Goal: Information Seeking & Learning: Learn about a topic

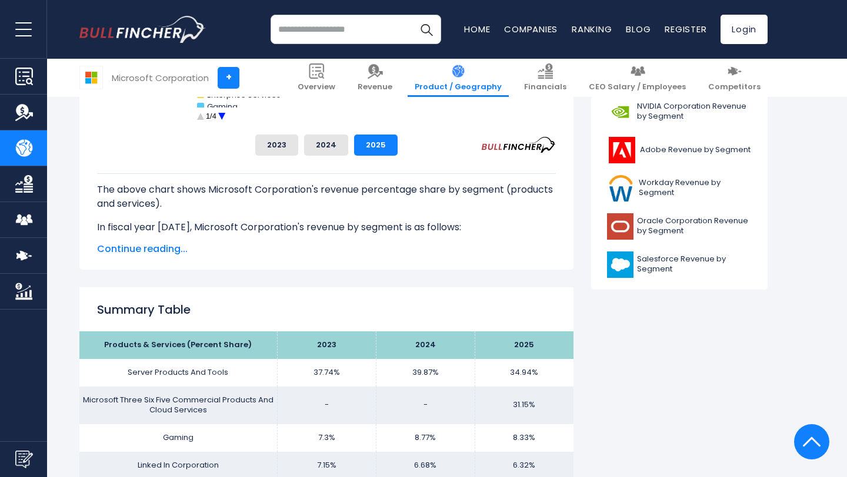
scroll to position [501, 0]
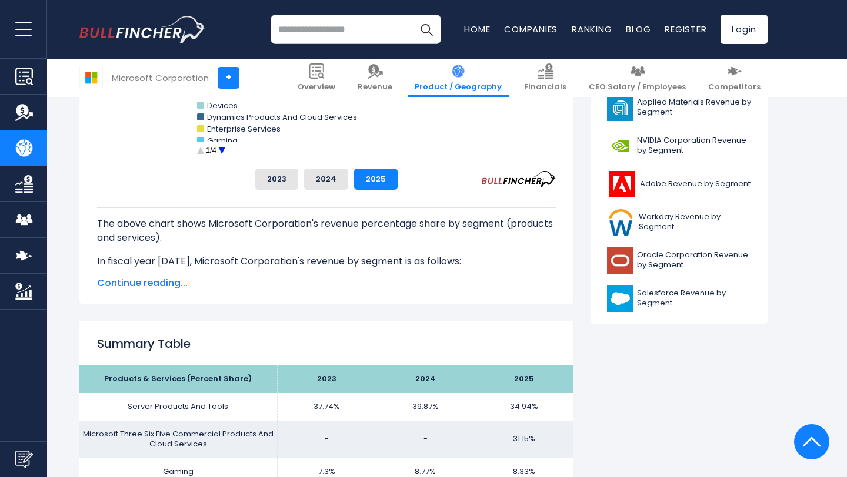
click at [146, 279] on span "Continue reading..." at bounding box center [326, 283] width 459 height 14
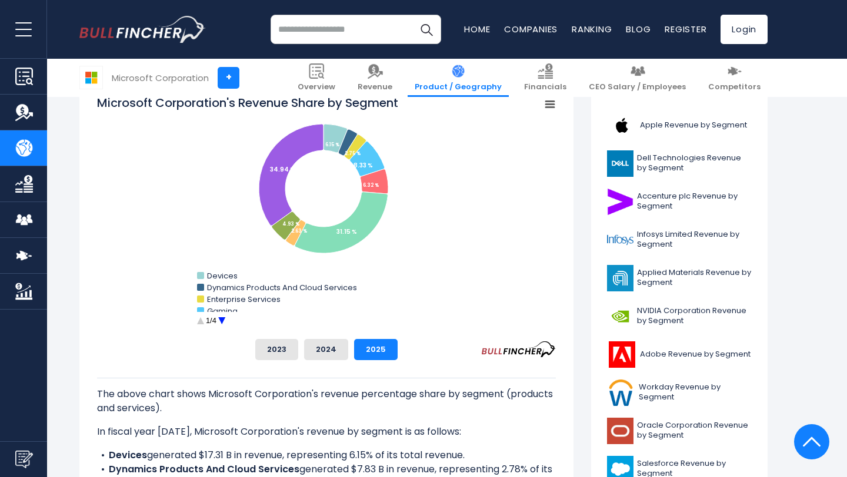
scroll to position [339, 0]
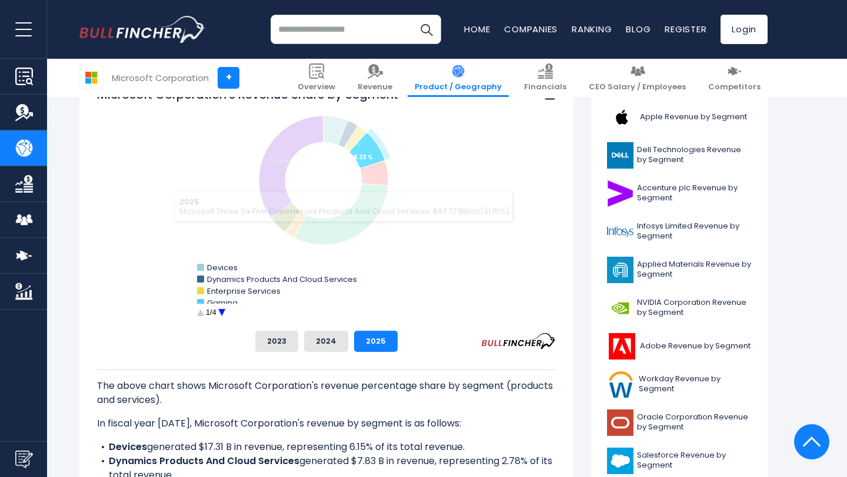
click at [225, 305] on circle "Microsoft Corporation's Revenue Share by Segment" at bounding box center [222, 313] width 18 height 18
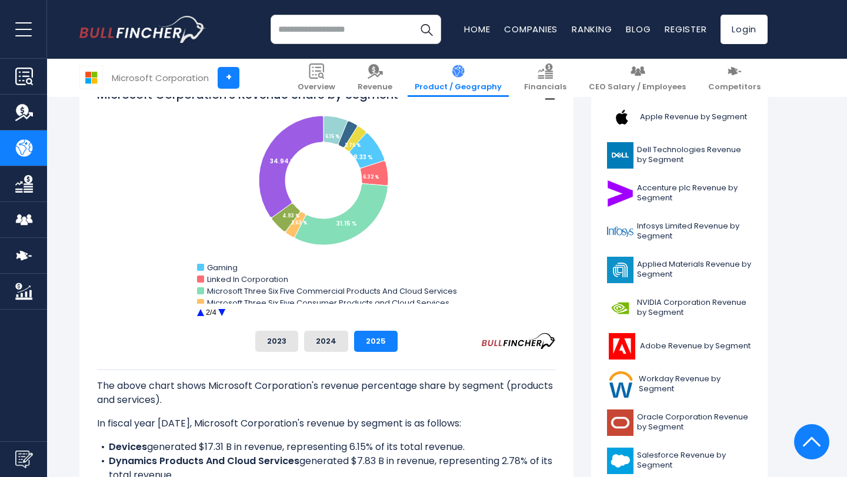
click at [225, 310] on circle "Microsoft Corporation's Revenue Share by Segment" at bounding box center [222, 313] width 18 height 18
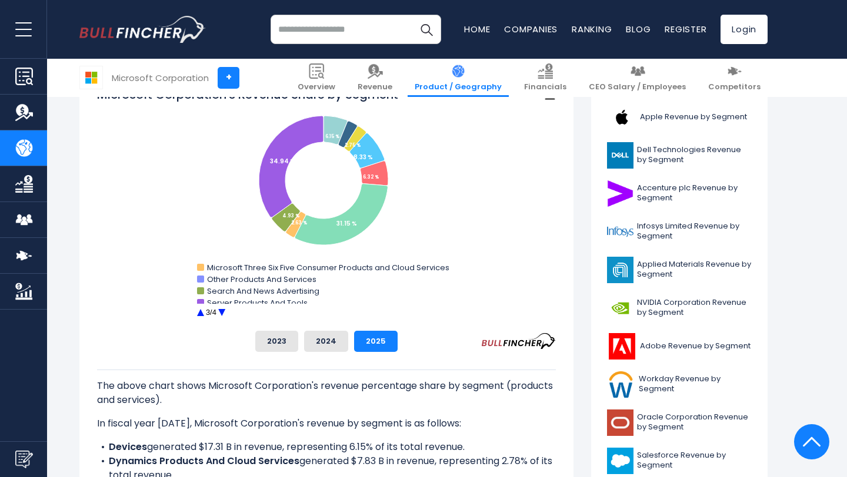
click at [225, 310] on circle "Microsoft Corporation's Revenue Share by Segment" at bounding box center [222, 313] width 18 height 18
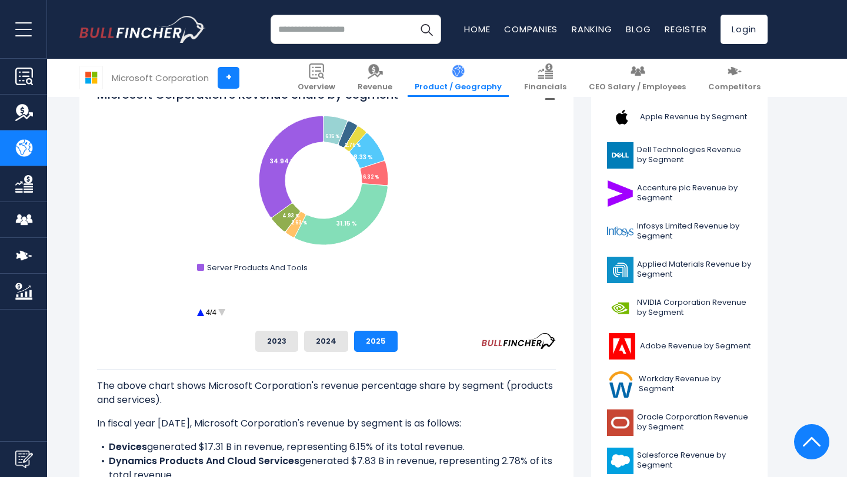
click at [225, 310] on circle "Microsoft Corporation's Revenue Share by Segment" at bounding box center [222, 313] width 18 height 18
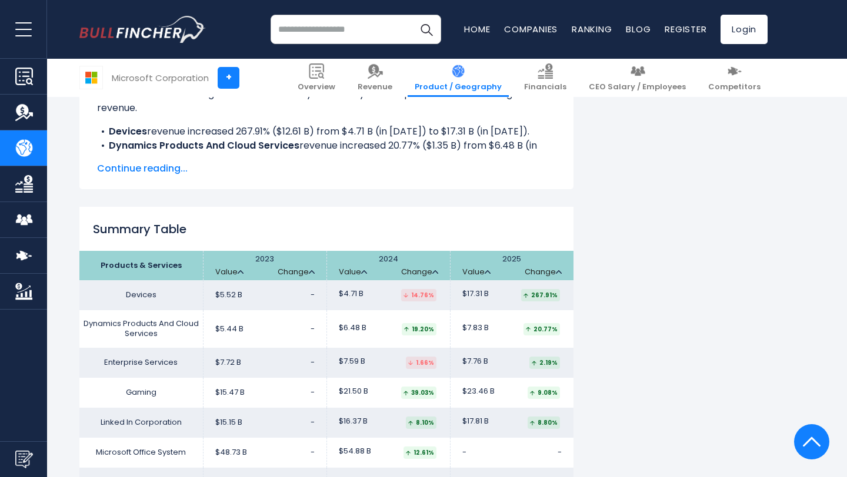
scroll to position [1499, 0]
